Goal: Register for event/course

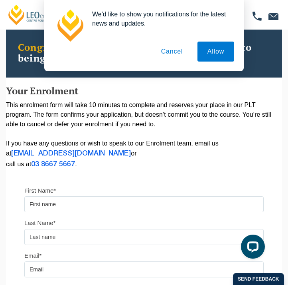
click at [177, 47] on button "Cancel" at bounding box center [172, 52] width 42 height 20
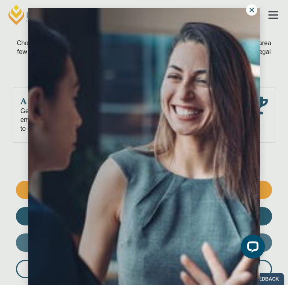
click at [250, 10] on icon at bounding box center [251, 9] width 7 height 7
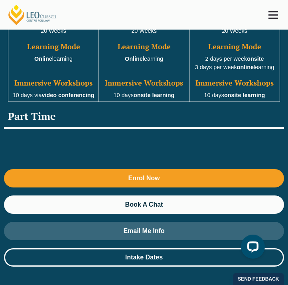
scroll to position [1247, 0]
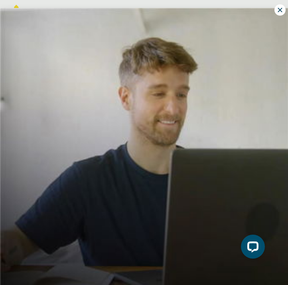
click at [280, 9] on icon at bounding box center [280, 9] width 7 height 7
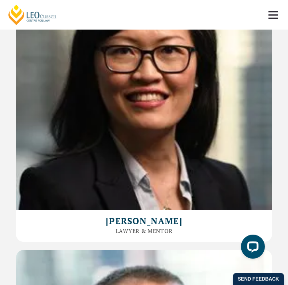
scroll to position [4296, 0]
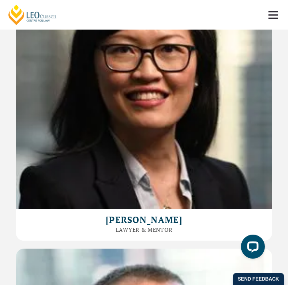
click at [272, 15] on span at bounding box center [274, 14] width 10 height 1
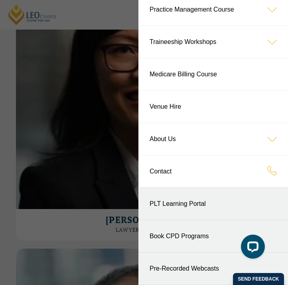
scroll to position [105, 0]
click at [108, 30] on header "Leo Cussen Centre for Law Search here Practical Legal Training Our Practical Le…" at bounding box center [144, 15] width 288 height 30
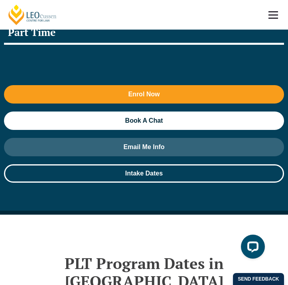
scroll to position [1410, 0]
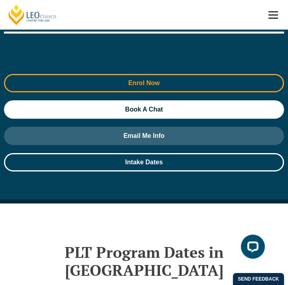
click at [130, 74] on link "Enrol Now" at bounding box center [144, 83] width 280 height 18
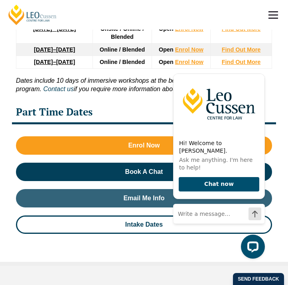
scroll to position [1856, 0]
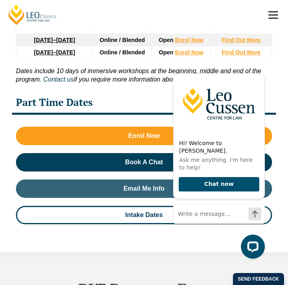
click at [109, 97] on div "Part Time Dates" at bounding box center [144, 103] width 264 height 23
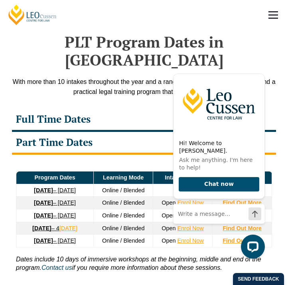
scroll to position [1621, 0]
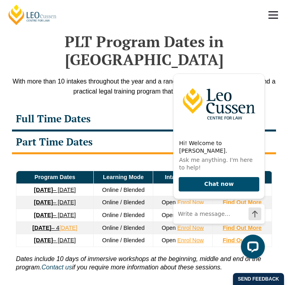
click at [194, 76] on p "With more than 10 intakes throughout the year and a range of learning modes, yo…" at bounding box center [144, 86] width 264 height 20
click at [260, 72] on icon "Hide greeting" at bounding box center [260, 67] width 10 height 10
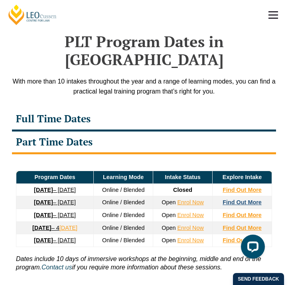
click at [232, 199] on strong "Find Out More" at bounding box center [242, 202] width 39 height 6
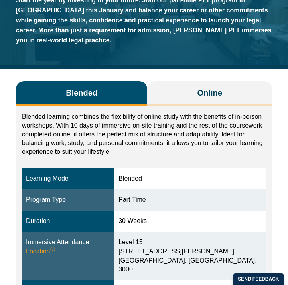
scroll to position [114, 0]
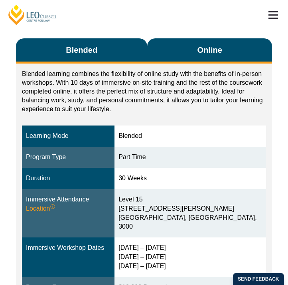
click at [217, 53] on span "Online" at bounding box center [210, 49] width 25 height 11
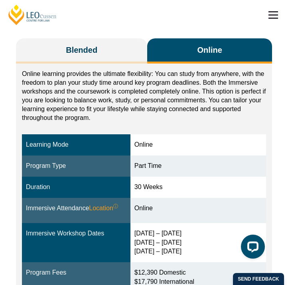
scroll to position [0, 0]
click at [112, 64] on div "Online learning provides the ultimate flexibility: You can study from anywhere,…" at bounding box center [144, 196] width 256 height 266
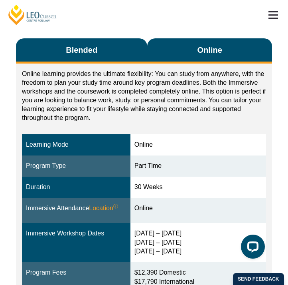
click at [110, 45] on button "Blended" at bounding box center [81, 50] width 131 height 25
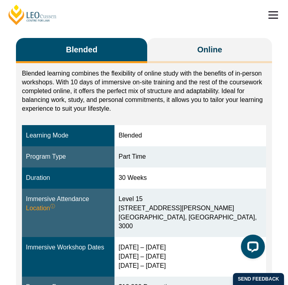
scroll to position [113, 0]
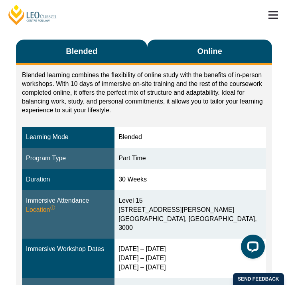
click at [207, 50] on span "Online" at bounding box center [210, 51] width 25 height 11
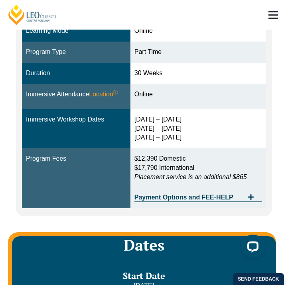
scroll to position [229, 0]
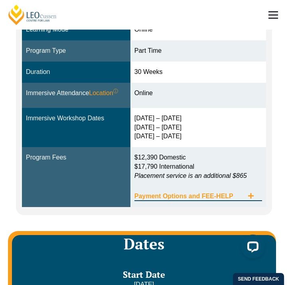
click at [176, 193] on span "Payment Options and FEE-HELP" at bounding box center [189, 196] width 109 height 6
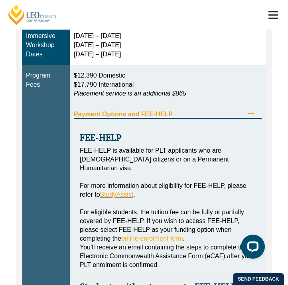
scroll to position [348, 0]
click at [196, 105] on div "Payment Options and FEE-HELP" at bounding box center [168, 110] width 188 height 16
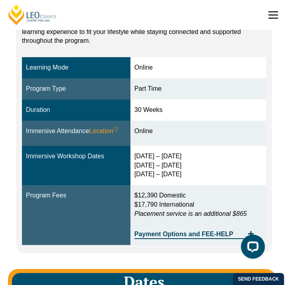
scroll to position [195, 0]
